Goal: Task Accomplishment & Management: Understand process/instructions

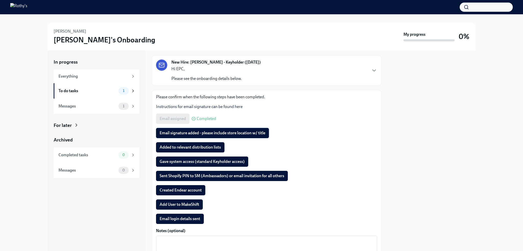
click at [189, 131] on span "Email signature added - please include store location w/ title" at bounding box center [213, 132] width 106 height 5
click at [187, 148] on span "Added to relevant distribution lists" at bounding box center [190, 147] width 61 height 5
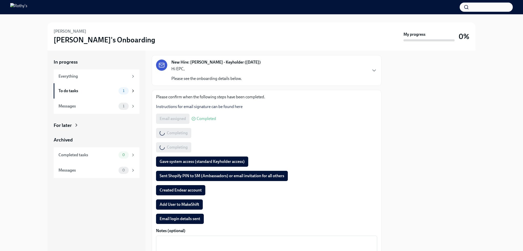
click at [186, 159] on span "Gave system access (standard Keyholder access)" at bounding box center [202, 161] width 85 height 5
click at [182, 174] on span "Sent Shopify PIN to SM (Ambassadors) or email invitation for all others" at bounding box center [222, 175] width 125 height 5
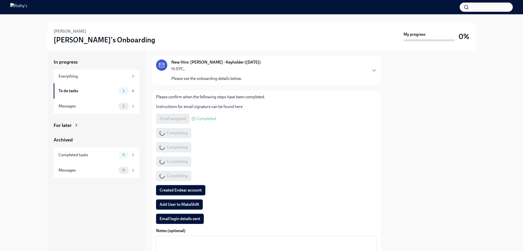
click at [185, 188] on span "Created Endear account" at bounding box center [181, 190] width 42 height 5
click at [183, 202] on span "Add User to MakeShift" at bounding box center [180, 204] width 40 height 5
click at [177, 218] on span "Email login details sent" at bounding box center [180, 218] width 41 height 5
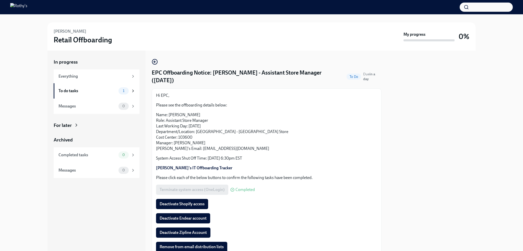
scroll to position [36, 0]
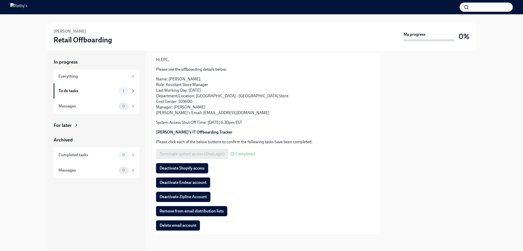
click at [191, 167] on span "Deactivate Shopify access" at bounding box center [182, 168] width 45 height 5
click at [190, 181] on span "Deactivate Endear account" at bounding box center [183, 182] width 47 height 5
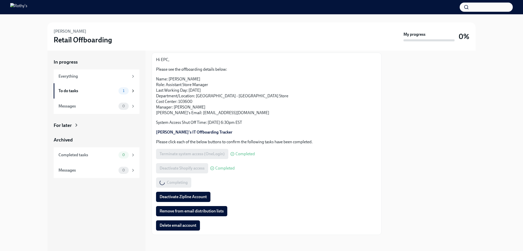
click at [190, 195] on span "Deactivate Zipline Account" at bounding box center [183, 196] width 47 height 5
click at [219, 211] on span "Remove from email distribution lists" at bounding box center [192, 211] width 64 height 5
